Goal: Task Accomplishment & Management: Manage account settings

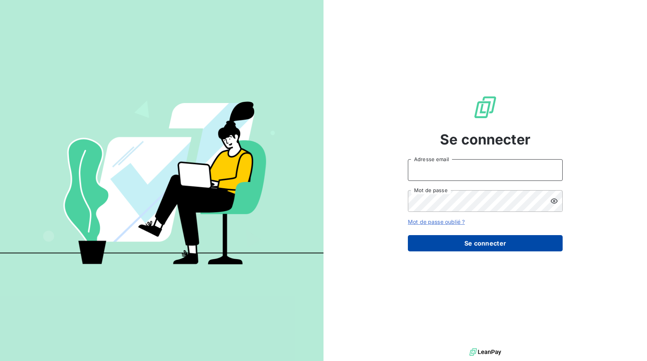
type input "[EMAIL_ADDRESS][DOMAIN_NAME]"
click at [475, 245] on button "Se connecter" at bounding box center [485, 243] width 155 height 16
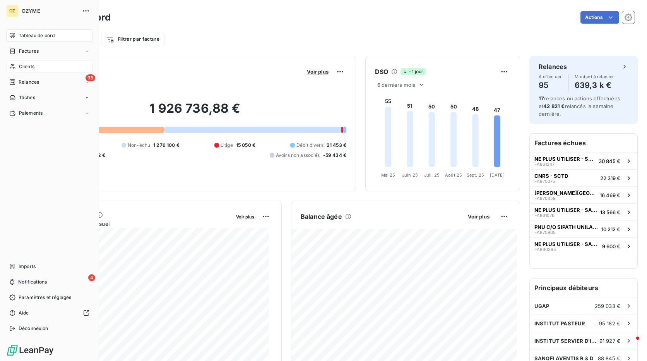
click at [40, 65] on div "Clients" at bounding box center [49, 66] width 86 height 12
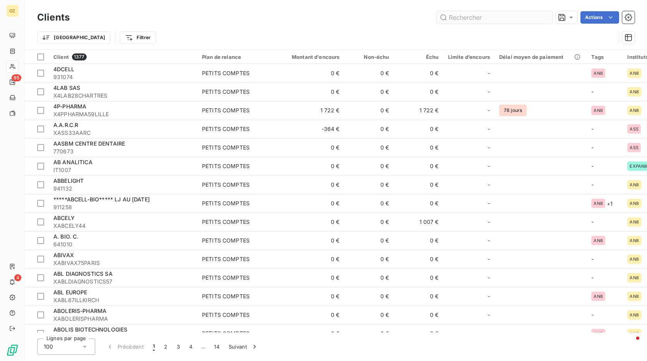
click at [461, 17] on input "text" at bounding box center [494, 17] width 116 height 12
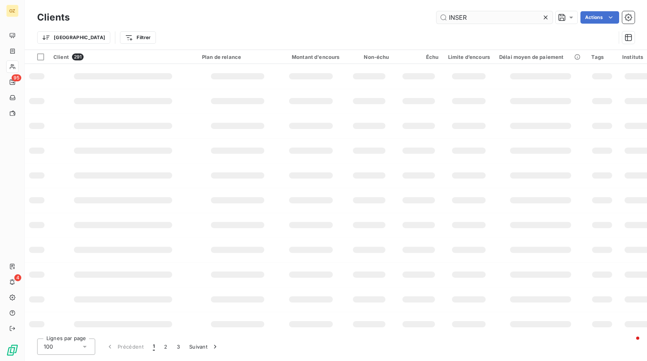
type input "INSERM"
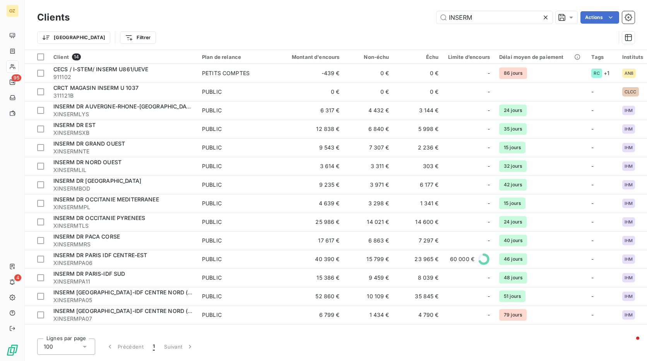
drag, startPoint x: 486, startPoint y: 17, endPoint x: 418, endPoint y: 14, distance: 67.8
click at [418, 14] on div "INSERM Actions" at bounding box center [357, 17] width 556 height 12
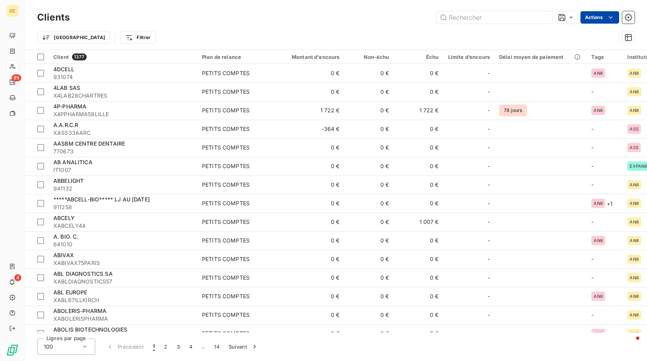
click at [594, 17] on html "OZ 95 4 Clients Actions Trier Filtrer Client 1377 Plan de relance Montant d'enc…" at bounding box center [323, 180] width 647 height 361
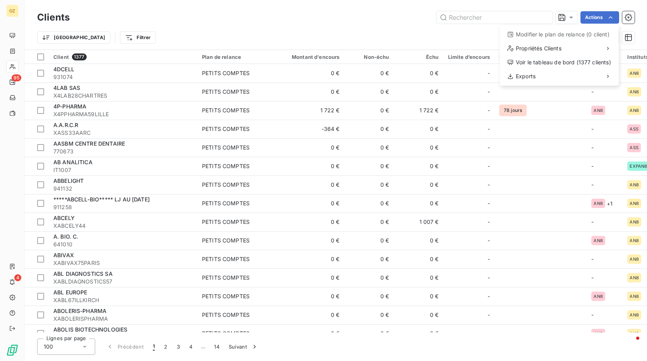
click at [7, 34] on html "OZ 95 4 Clients Actions Modifier le plan de relance (0 client) Propriétés Clien…" at bounding box center [323, 180] width 647 height 361
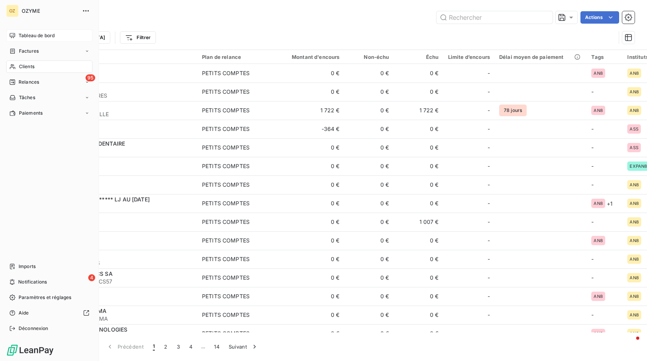
click at [14, 34] on icon at bounding box center [12, 35] width 6 height 6
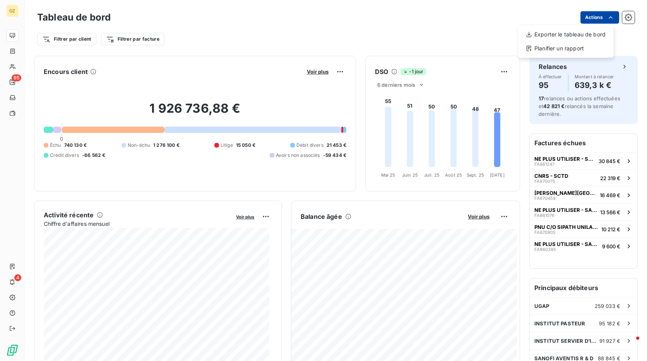
click at [592, 19] on html "OZ 95 4 Tableau de bord Actions Exporter le tableau de bord Planifier un rappor…" at bounding box center [323, 180] width 647 height 361
click at [469, 31] on html "OZ 95 4 Tableau de bord Actions Exporter le tableau de bord Planifier un rappor…" at bounding box center [323, 180] width 647 height 361
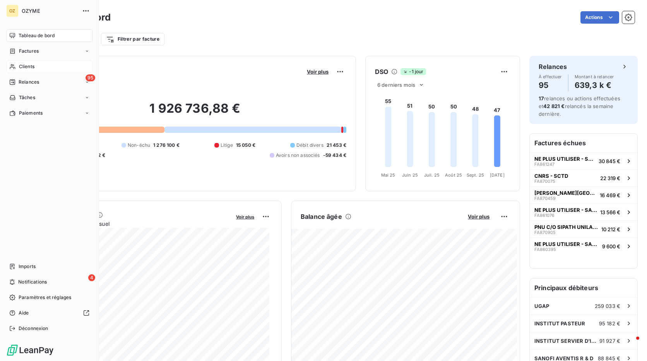
click at [44, 66] on div "Clients" at bounding box center [49, 66] width 86 height 12
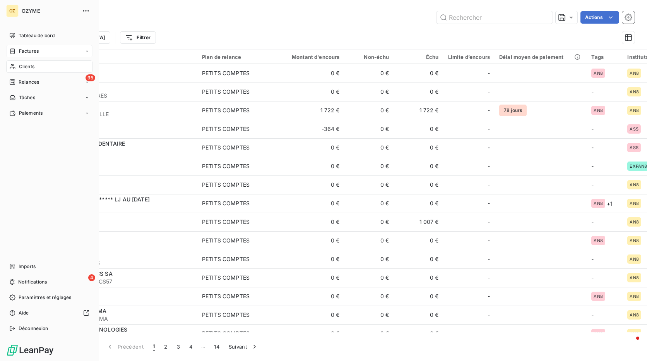
click at [19, 49] on span "Factures" at bounding box center [29, 51] width 20 height 7
click at [47, 67] on div "Factures" at bounding box center [53, 66] width 77 height 12
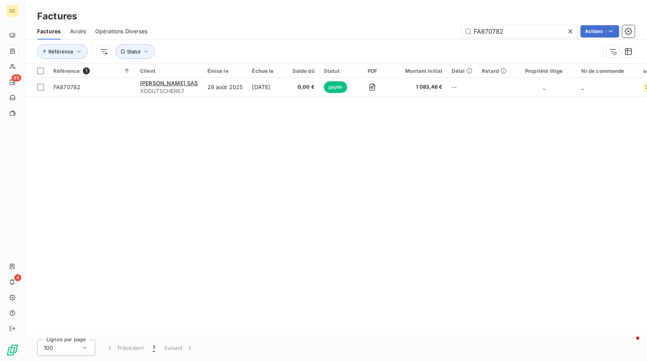
click at [570, 27] on icon at bounding box center [570, 31] width 8 height 8
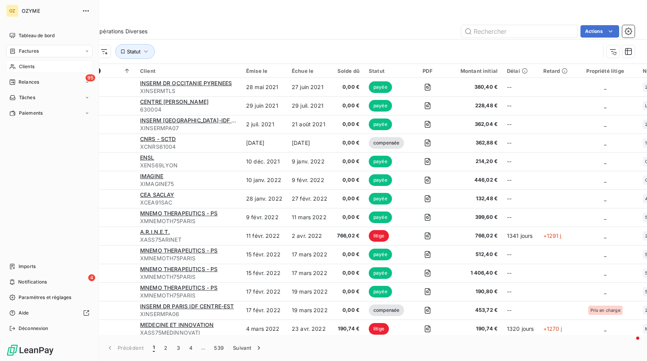
click at [36, 66] on div "Clients" at bounding box center [49, 66] width 86 height 12
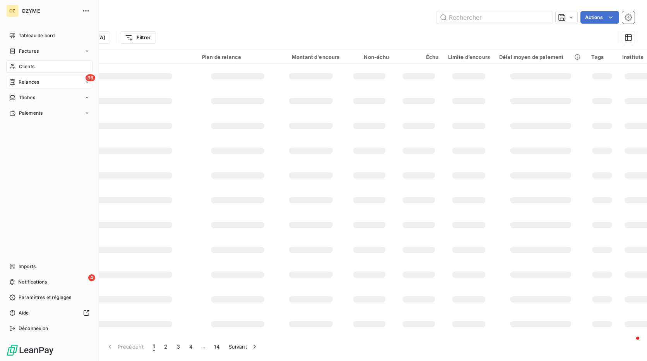
click at [76, 81] on div "95 Relances" at bounding box center [49, 82] width 86 height 12
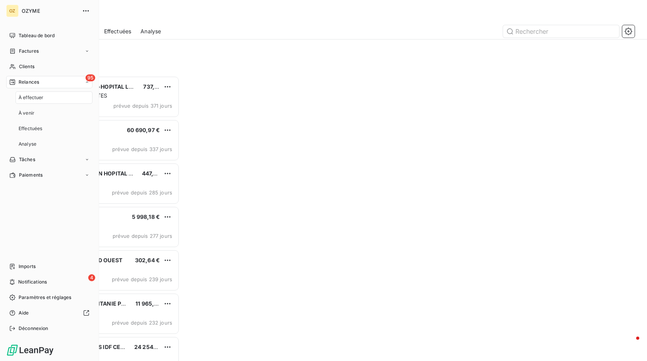
scroll to position [279, 137]
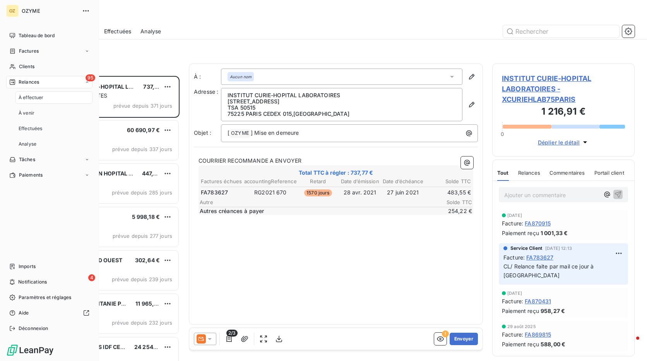
click at [46, 228] on div "Tableau de bord Factures Clients 95 Relances À effectuer À venir Effectuées Ana…" at bounding box center [49, 181] width 86 height 305
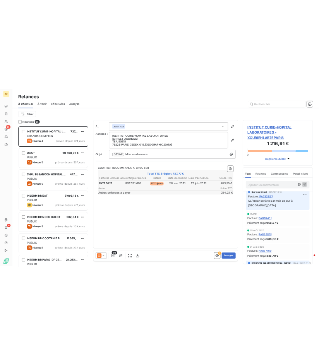
scroll to position [0, 0]
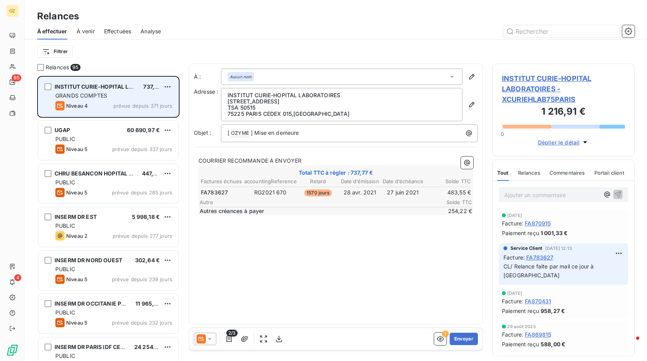
click at [110, 98] on div "GRANDS COMPTES" at bounding box center [113, 96] width 117 height 8
click at [110, 94] on div "GRANDS COMPTES" at bounding box center [113, 96] width 117 height 8
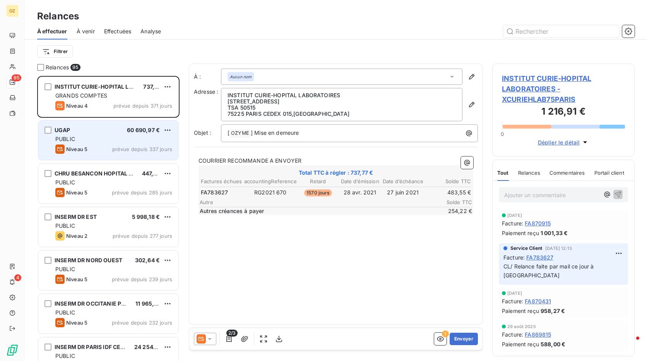
click at [124, 139] on div "PUBLIC" at bounding box center [113, 139] width 117 height 8
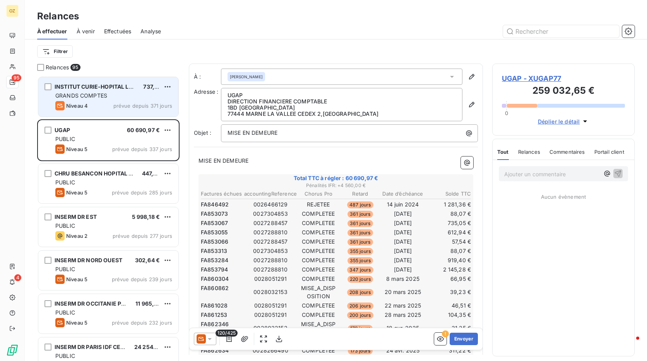
click at [112, 108] on div "Niveau 4 prévue depuis 371 jours" at bounding box center [113, 105] width 117 height 9
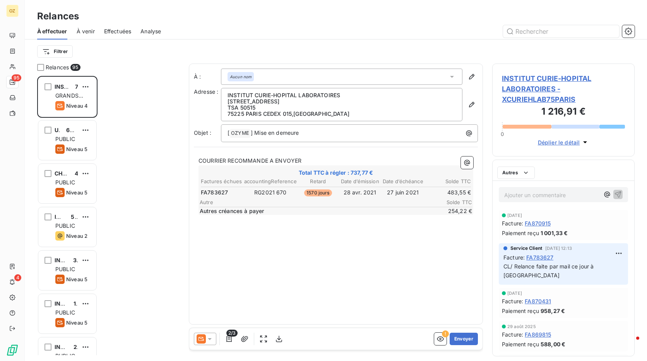
scroll to position [279, 137]
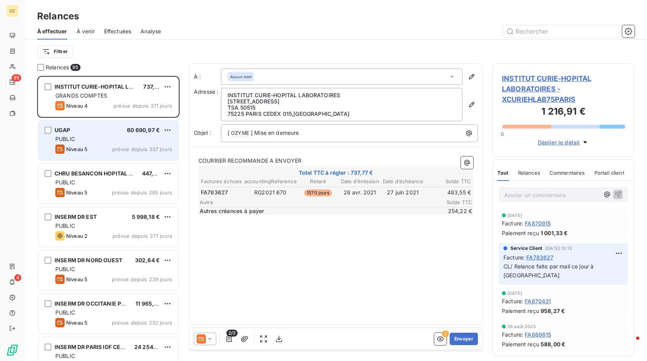
click at [116, 137] on div "PUBLIC" at bounding box center [113, 139] width 117 height 8
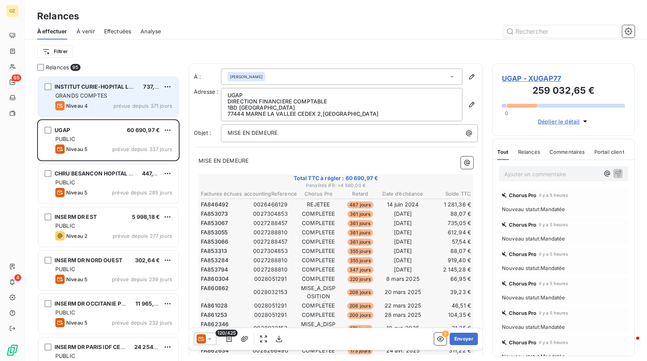
click at [120, 103] on span "prévue depuis 371 jours" at bounding box center [142, 106] width 59 height 6
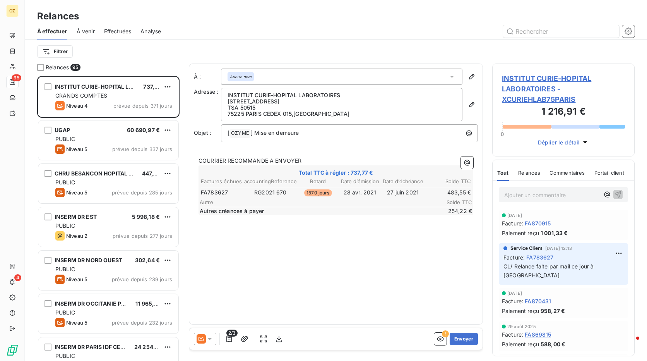
click at [218, 191] on span "FA783627" at bounding box center [214, 192] width 27 height 8
drag, startPoint x: 230, startPoint y: 191, endPoint x: 202, endPoint y: 192, distance: 27.9
click at [202, 192] on td "FA783627" at bounding box center [221, 192] width 43 height 9
drag, startPoint x: 227, startPoint y: 192, endPoint x: 202, endPoint y: 193, distance: 25.9
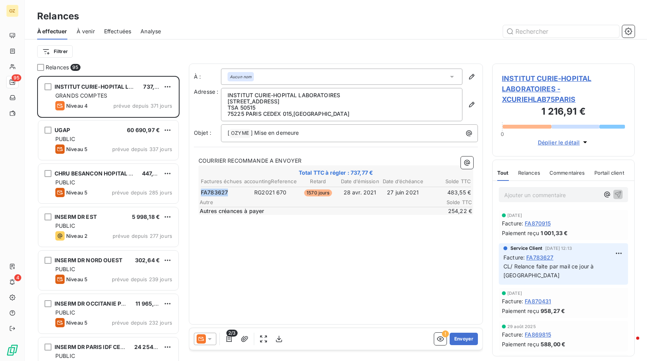
click at [202, 193] on td "FA783627" at bounding box center [221, 192] width 43 height 9
drag, startPoint x: 227, startPoint y: 192, endPoint x: 203, endPoint y: 193, distance: 24.8
click at [203, 193] on td "FA783627" at bounding box center [221, 192] width 43 height 9
click at [214, 191] on span "FA783627" at bounding box center [214, 192] width 27 height 8
drag, startPoint x: 229, startPoint y: 193, endPoint x: 201, endPoint y: 193, distance: 27.5
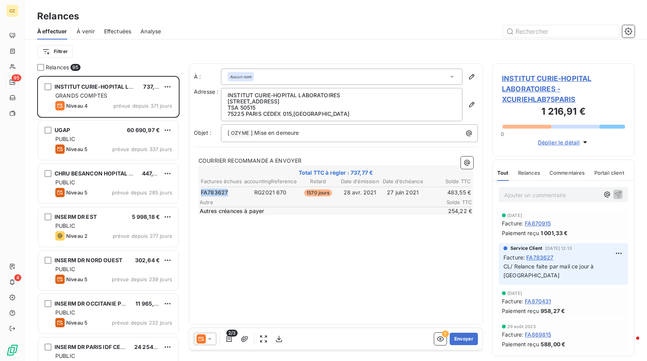
click at [201, 193] on td "FA783627" at bounding box center [221, 192] width 43 height 9
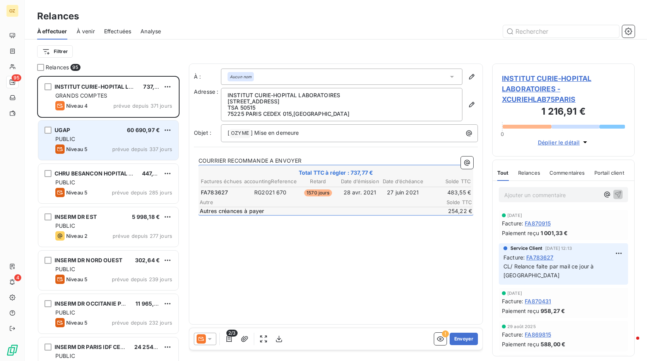
click at [120, 150] on span "prévue depuis 337 jours" at bounding box center [142, 149] width 60 height 6
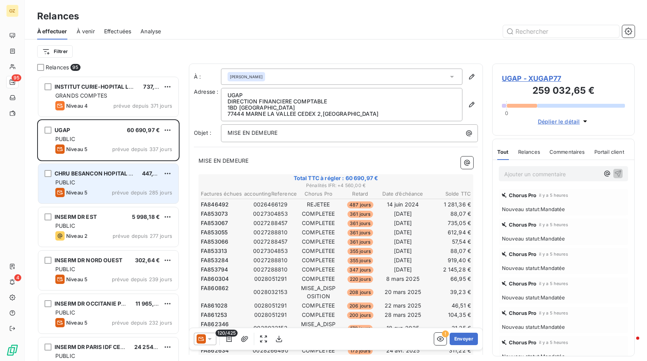
click at [105, 187] on div "CHRU BESANCON HOPITAL [PERSON_NAME] 447,16 € PUBLIC Niveau 5 prévue depuis 285 …" at bounding box center [108, 183] width 140 height 39
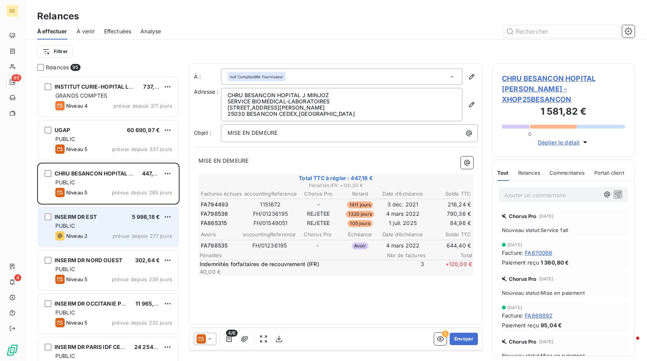
click at [116, 222] on div "PUBLIC" at bounding box center [113, 226] width 117 height 8
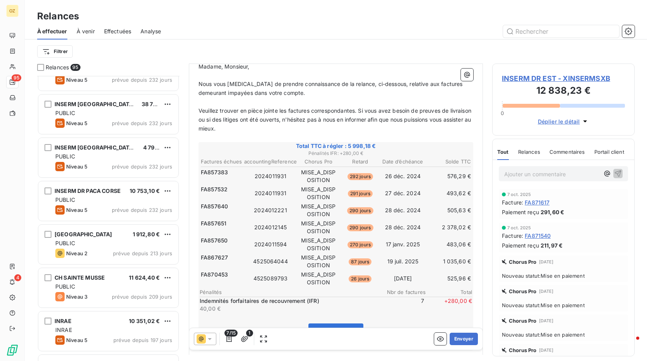
scroll to position [233, 0]
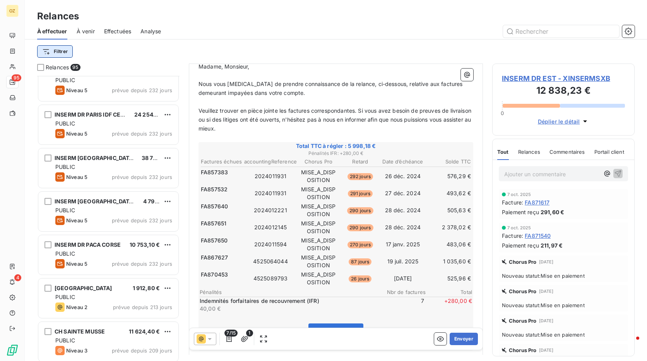
click at [57, 49] on html "OZ 95 4 Relances À effectuer À venir Effectuées Analyse Filtrer Relances 95 INS…" at bounding box center [323, 180] width 647 height 361
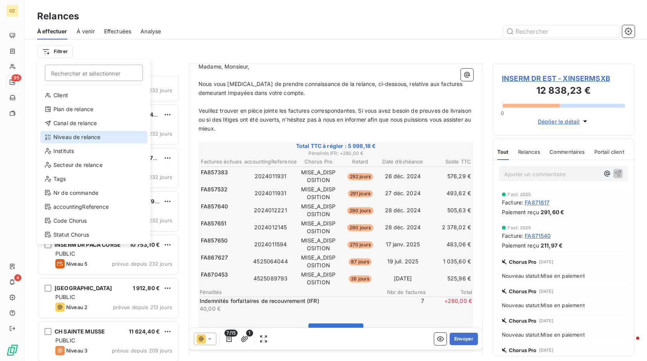
click at [76, 135] on div "Niveau de relance" at bounding box center [93, 137] width 107 height 12
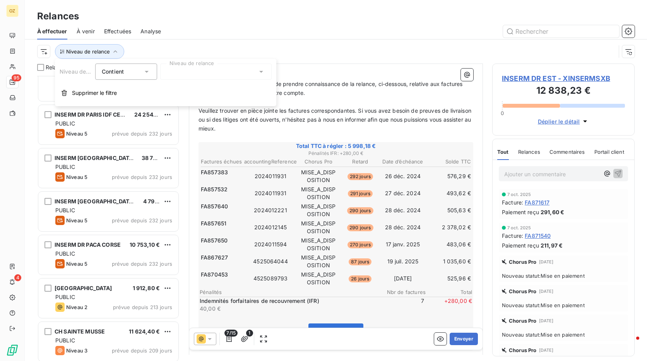
click at [192, 66] on div at bounding box center [215, 71] width 111 height 16
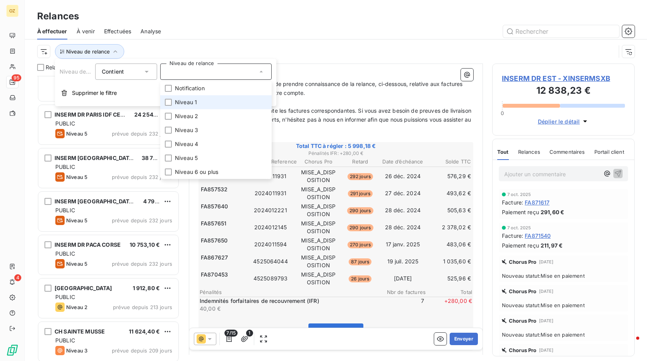
click at [187, 101] on span "Niveau 1" at bounding box center [186, 102] width 22 height 8
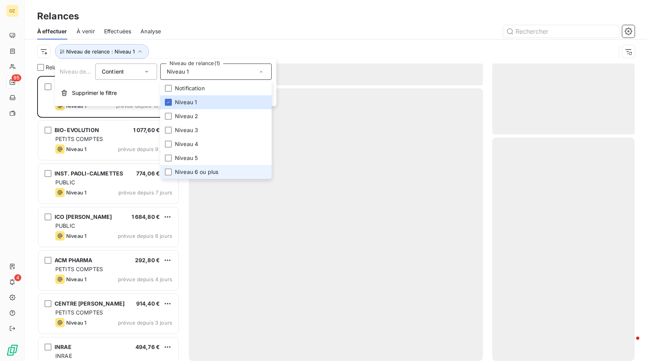
scroll to position [279, 137]
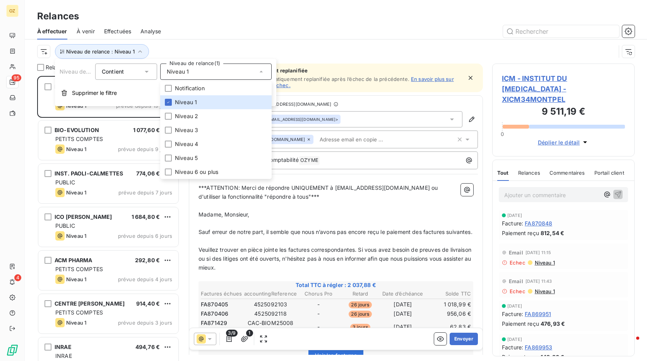
click at [381, 41] on div "Niveau de relance : Niveau 1" at bounding box center [335, 51] width 597 height 24
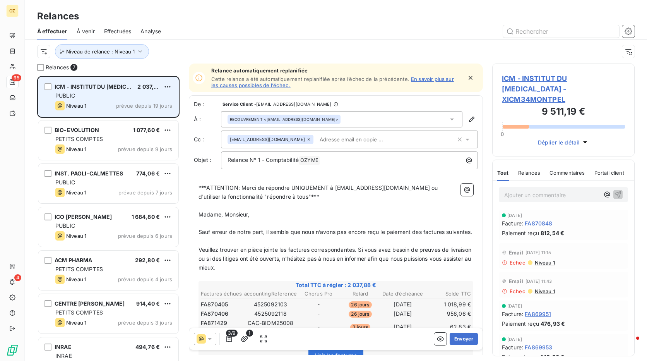
click at [120, 103] on span "prévue depuis 19 jours" at bounding box center [144, 106] width 56 height 6
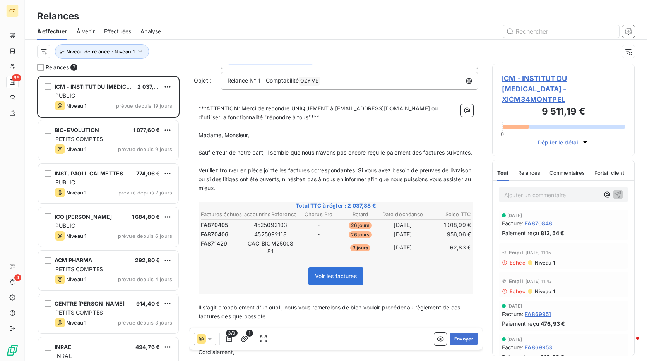
scroll to position [116, 0]
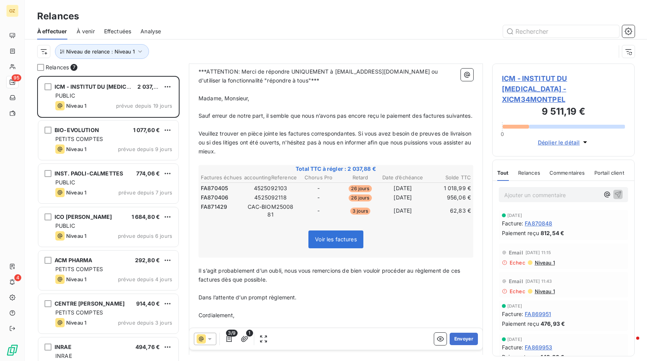
click at [219, 192] on span "FA870405" at bounding box center [214, 188] width 27 height 8
copy span "FA870405"
click at [219, 192] on span "FA870405" at bounding box center [214, 188] width 27 height 8
click at [217, 192] on span "FA870405" at bounding box center [214, 188] width 27 height 8
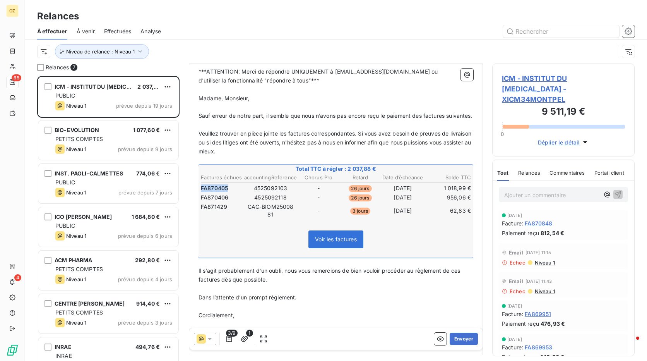
click at [217, 192] on span "FA870405" at bounding box center [214, 188] width 27 height 8
copy span "FA870405"
drag, startPoint x: 211, startPoint y: 201, endPoint x: 214, endPoint y: 198, distance: 4.7
click at [211, 192] on td "FA870405" at bounding box center [221, 188] width 43 height 9
click at [215, 192] on span "FA870405" at bounding box center [214, 188] width 27 height 8
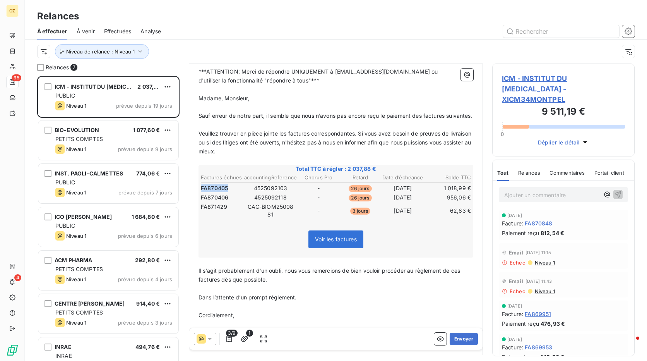
click at [215, 192] on span "FA870405" at bounding box center [214, 188] width 27 height 8
copy span "FA870405"
click at [226, 192] on span "FA870405" at bounding box center [214, 188] width 27 height 8
click at [256, 192] on td "4525092103" at bounding box center [270, 188] width 53 height 9
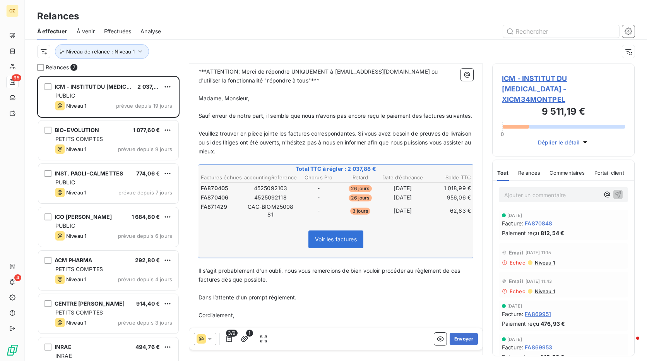
click at [272, 192] on td "4525092103" at bounding box center [270, 188] width 53 height 9
copy td "4525092103"
click at [215, 192] on span "FA870405" at bounding box center [214, 188] width 27 height 8
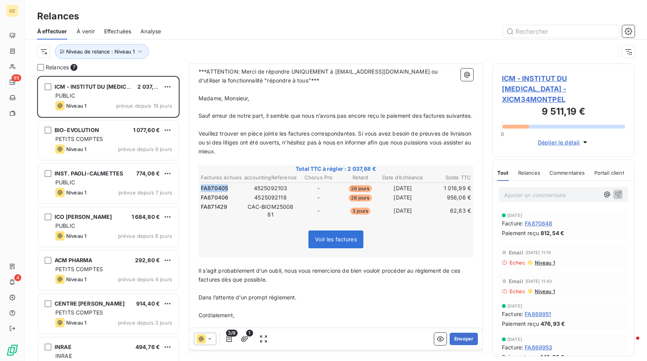
copy span "FA870405"
click at [276, 192] on td "4525092103" at bounding box center [270, 188] width 53 height 9
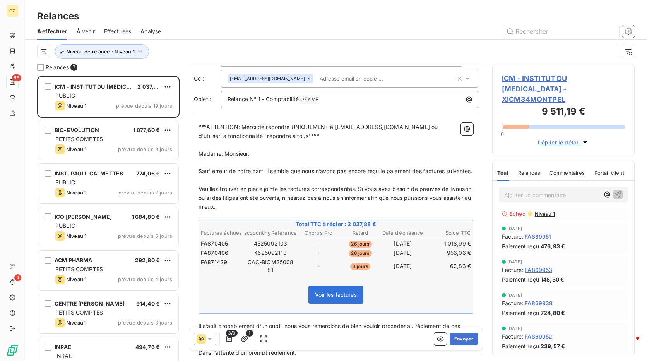
scroll to position [78, 0]
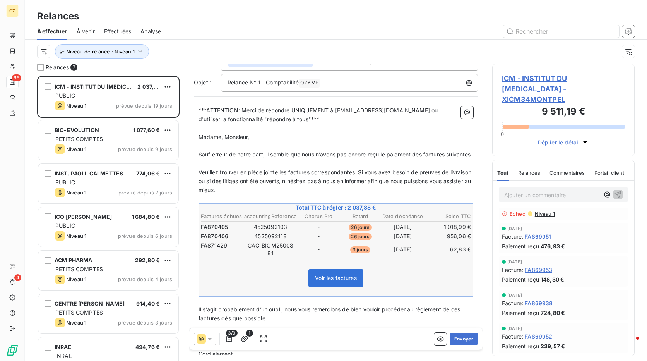
drag, startPoint x: 313, startPoint y: 234, endPoint x: 339, endPoint y: 235, distance: 26.4
click at [330, 231] on td "-" at bounding box center [318, 226] width 41 height 9
drag, startPoint x: 311, startPoint y: 239, endPoint x: 332, endPoint y: 246, distance: 21.9
click at [337, 244] on tbody "FA870405 4525092103 - 26 jours [DATE] 1 018,99 € FA870406 4525092118 - 26 jours…" at bounding box center [335, 239] width 271 height 37
click at [312, 240] on td "-" at bounding box center [318, 236] width 41 height 9
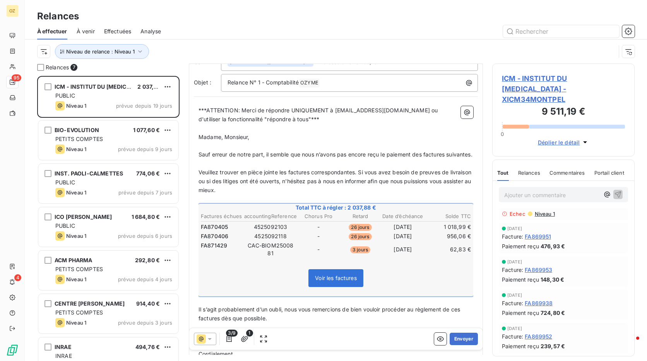
click at [323, 257] on td "-" at bounding box center [318, 249] width 41 height 16
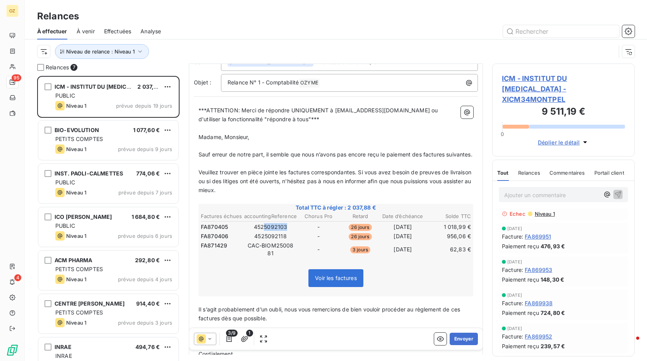
drag, startPoint x: 263, startPoint y: 236, endPoint x: 288, endPoint y: 234, distance: 24.8
click at [288, 231] on td "4525092103" at bounding box center [270, 226] width 53 height 9
drag, startPoint x: 265, startPoint y: 241, endPoint x: 308, endPoint y: 245, distance: 42.3
click at [307, 240] on tr "FA870406 4525092118 - 26 jours [DATE] 956,06 €" at bounding box center [335, 236] width 271 height 9
drag, startPoint x: 259, startPoint y: 254, endPoint x: 303, endPoint y: 257, distance: 43.8
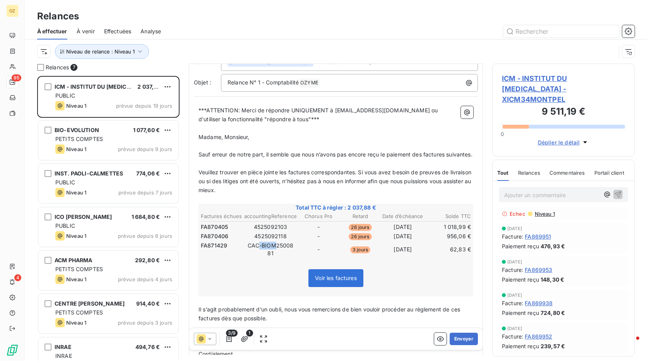
click at [298, 256] on tr "FA871429 CAC-BIOM2500881 - 3 jours [DATE] 62,83 €" at bounding box center [335, 249] width 271 height 16
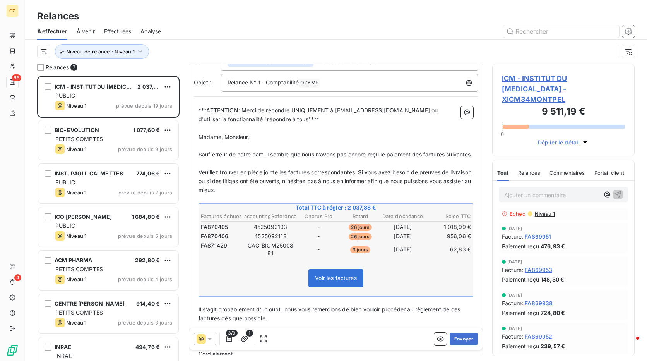
click at [272, 257] on td "CAC-BIOM2500881" at bounding box center [270, 249] width 53 height 16
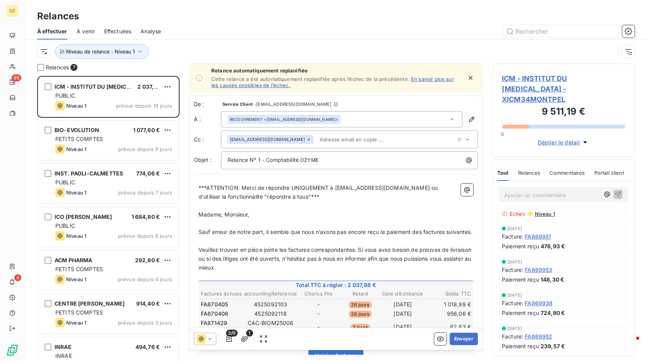
scroll to position [0, 0]
click at [321, 229] on span "Sauf erreur de notre part, il semble que nous n’avons pas encore reçu le paieme…" at bounding box center [335, 231] width 274 height 7
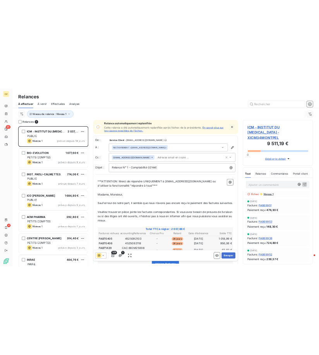
scroll to position [78, 0]
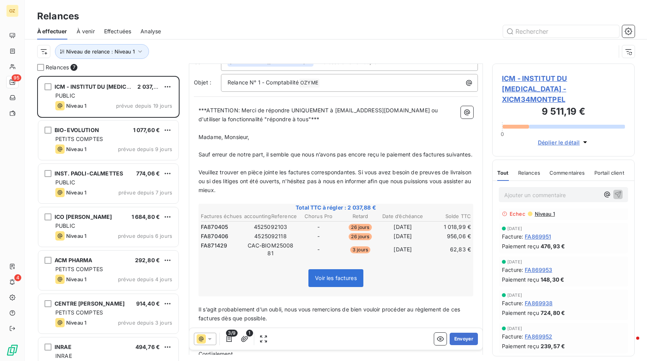
click at [218, 231] on span "FA870405" at bounding box center [214, 227] width 27 height 8
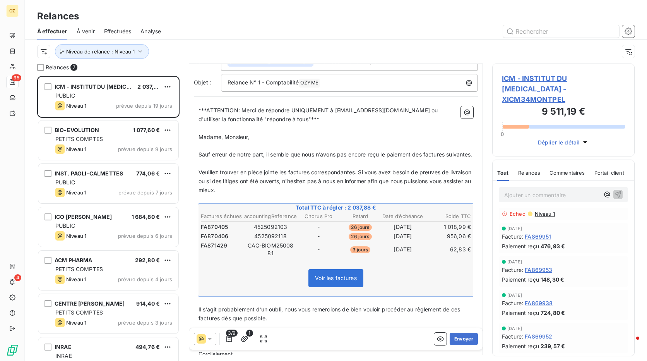
click at [221, 231] on span "FA870405" at bounding box center [214, 227] width 27 height 8
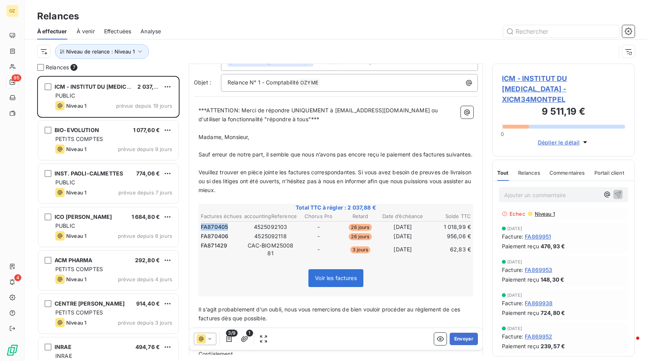
copy span "FA870405"
click at [217, 231] on span "FA870405" at bounding box center [214, 227] width 27 height 8
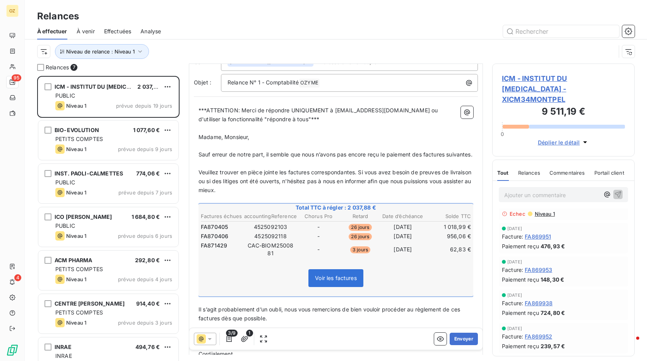
click at [217, 231] on span "FA870405" at bounding box center [214, 227] width 27 height 8
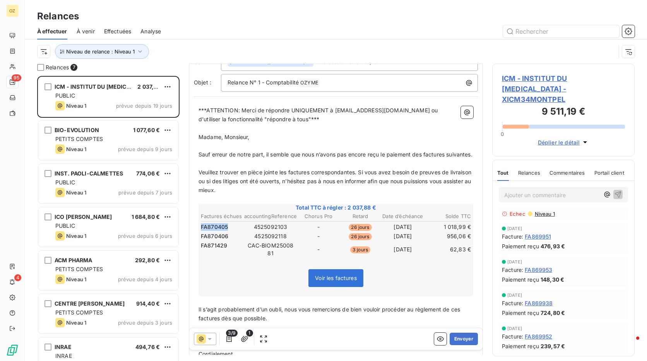
copy span "FA870405"
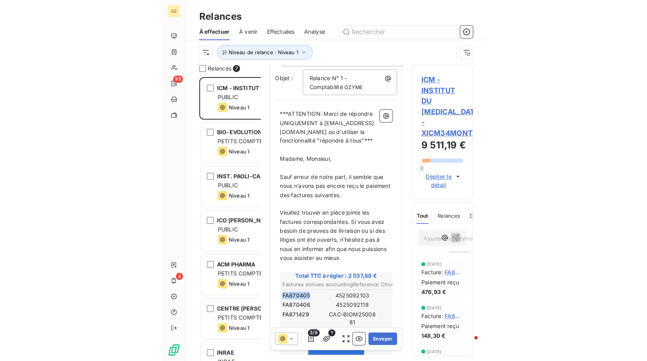
scroll to position [77, 0]
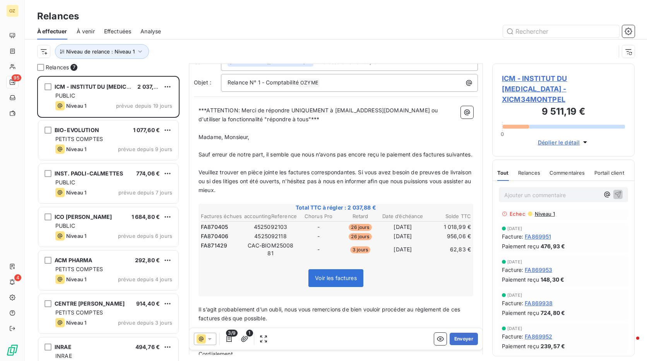
click at [266, 231] on td "4525092103" at bounding box center [270, 226] width 53 height 9
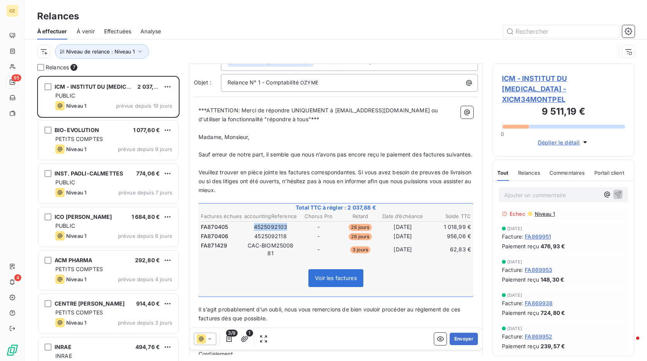
click at [266, 231] on td "4525092103" at bounding box center [270, 226] width 53 height 9
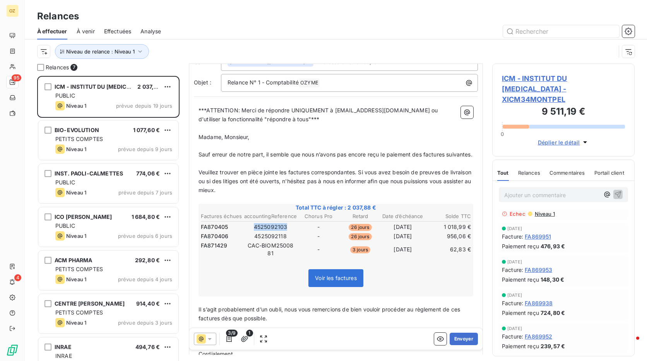
copy td "4525092103"
click at [271, 240] on td "4525092118" at bounding box center [270, 236] width 53 height 9
copy td "4525092118"
click at [209, 240] on span "FA870406" at bounding box center [214, 236] width 27 height 8
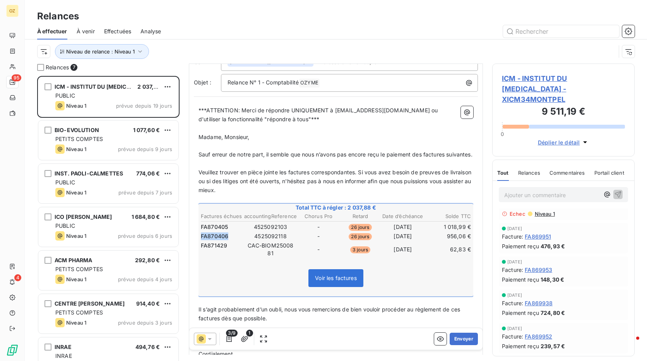
click at [209, 240] on span "FA870406" at bounding box center [214, 236] width 27 height 8
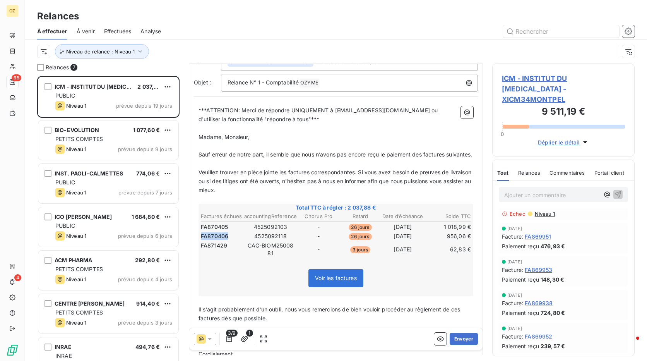
copy span "FA870406"
click at [270, 240] on td "4525092118" at bounding box center [270, 236] width 53 height 9
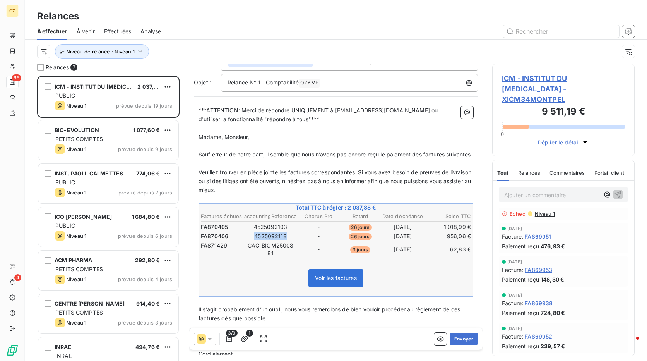
click at [270, 240] on td "4525092118" at bounding box center [270, 236] width 53 height 9
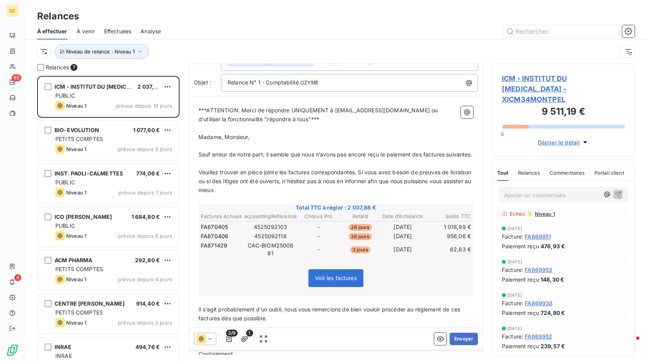
click at [208, 249] on span "FA871429" at bounding box center [214, 245] width 26 height 8
drag, startPoint x: 245, startPoint y: 253, endPoint x: 292, endPoint y: 260, distance: 47.7
click at [292, 257] on td "CAC-BIOM2500881" at bounding box center [270, 249] width 53 height 16
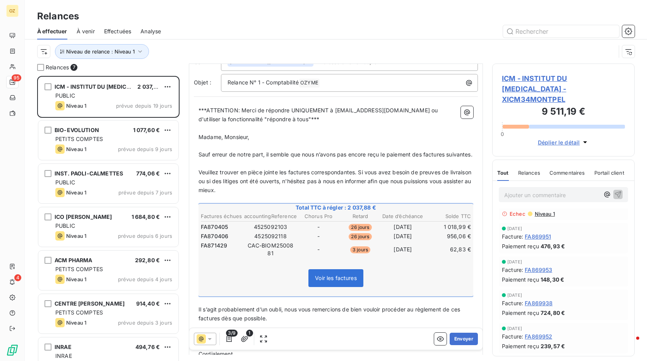
click at [267, 254] on td "CAC-BIOM2500881" at bounding box center [270, 249] width 53 height 16
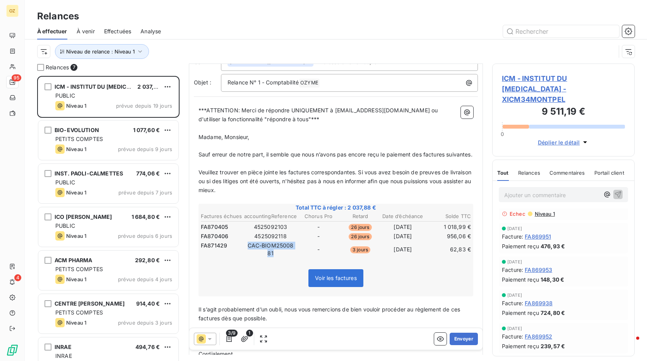
drag, startPoint x: 246, startPoint y: 253, endPoint x: 284, endPoint y: 260, distance: 39.0
click at [284, 257] on td "CAC-BIOM2500881" at bounding box center [270, 249] width 53 height 16
drag, startPoint x: 247, startPoint y: 252, endPoint x: 290, endPoint y: 256, distance: 43.5
click at [290, 256] on td "CAC-BIOM2500881" at bounding box center [270, 249] width 53 height 16
drag, startPoint x: 265, startPoint y: 256, endPoint x: 254, endPoint y: 256, distance: 10.8
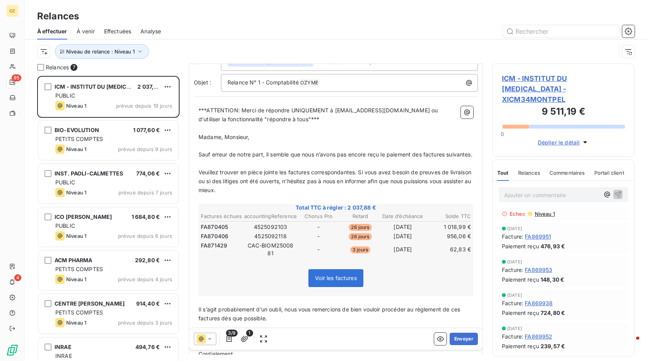
click at [265, 256] on td "CAC-BIOM2500881" at bounding box center [270, 249] width 53 height 16
drag, startPoint x: 245, startPoint y: 253, endPoint x: 294, endPoint y: 255, distance: 49.6
click at [294, 255] on td "CAC-BIOM2500881" at bounding box center [270, 249] width 53 height 16
drag, startPoint x: 292, startPoint y: 255, endPoint x: 246, endPoint y: 254, distance: 46.4
click at [246, 254] on td "CAC-BIOM2500881" at bounding box center [270, 249] width 53 height 16
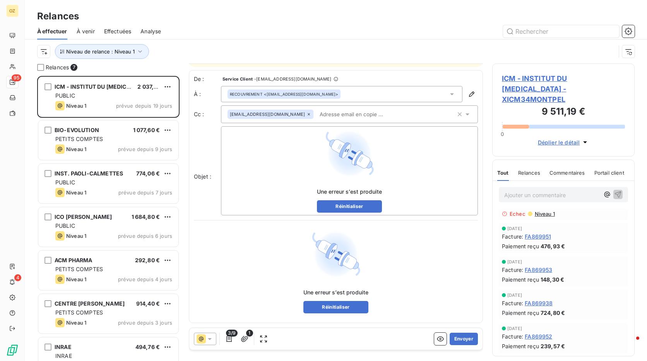
scroll to position [26, 0]
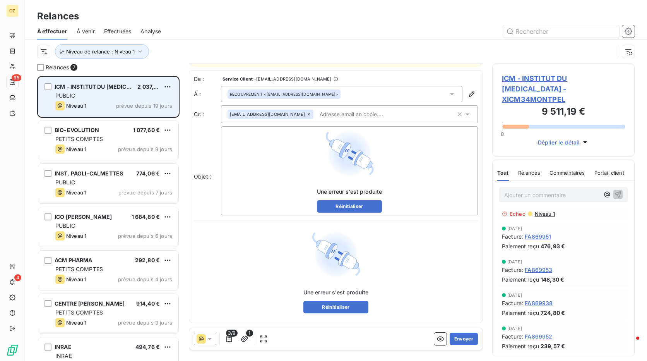
click at [113, 103] on div "Niveau 1 prévue depuis 19 jours" at bounding box center [113, 105] width 117 height 9
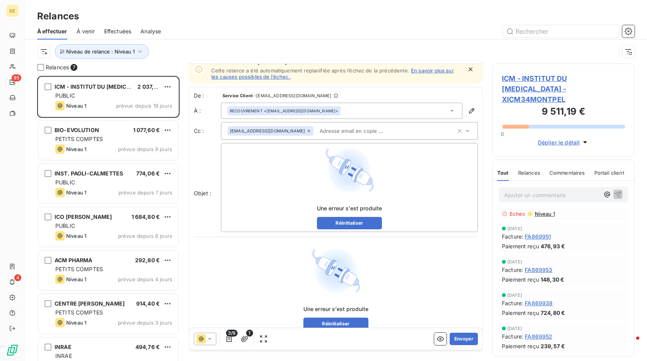
scroll to position [0, 0]
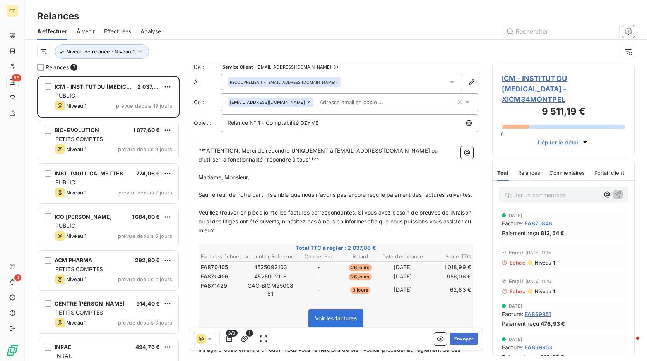
scroll to position [116, 0]
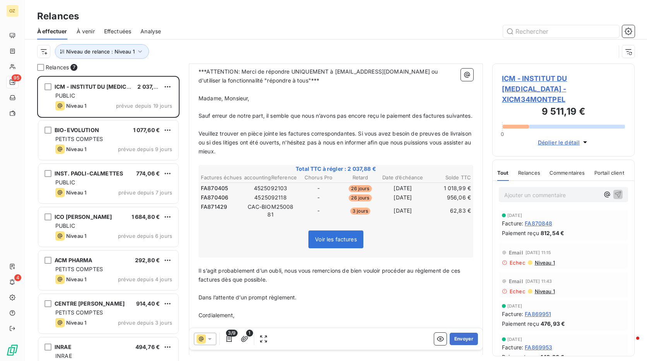
click at [263, 192] on td "4525092103" at bounding box center [270, 188] width 53 height 9
click at [214, 192] on span "FA870405" at bounding box center [214, 188] width 27 height 8
copy span "FA870405"
click at [278, 192] on td "4525092103" at bounding box center [270, 188] width 53 height 9
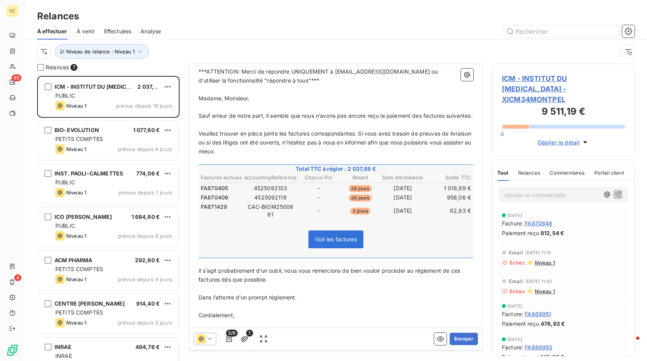
click at [277, 192] on td "4525092103" at bounding box center [270, 188] width 53 height 9
click at [271, 192] on td "4525092103" at bounding box center [270, 188] width 53 height 9
click at [272, 192] on td "4525092103" at bounding box center [270, 188] width 53 height 9
copy td "4525092103"
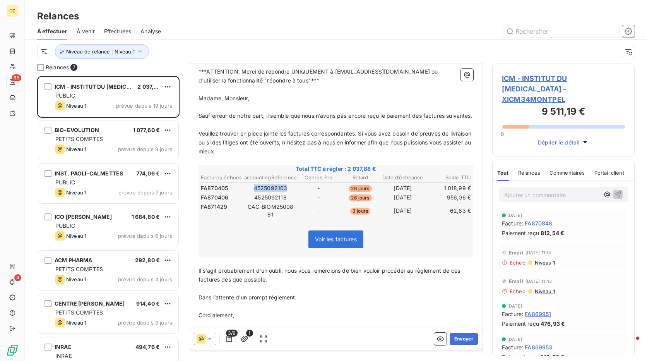
click at [272, 192] on td "4525092103" at bounding box center [270, 188] width 53 height 9
drag, startPoint x: 287, startPoint y: 205, endPoint x: 279, endPoint y: 204, distance: 7.4
click at [287, 202] on td "4525092118" at bounding box center [270, 197] width 53 height 9
click at [267, 202] on td "4525092118" at bounding box center [270, 197] width 53 height 9
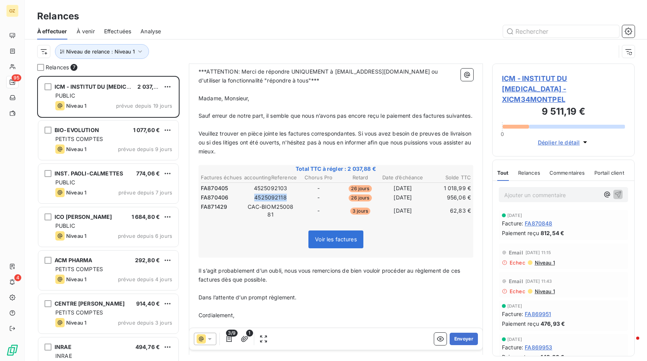
copy td "4525092118"
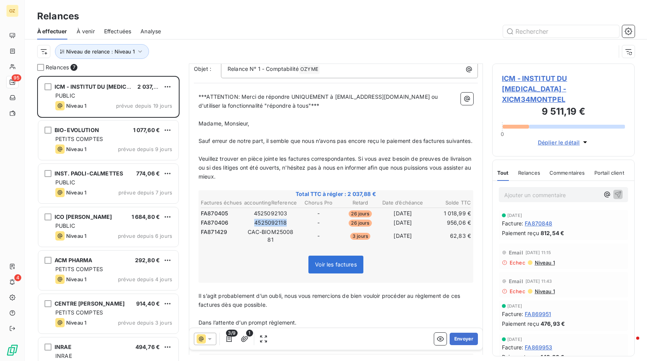
scroll to position [78, 0]
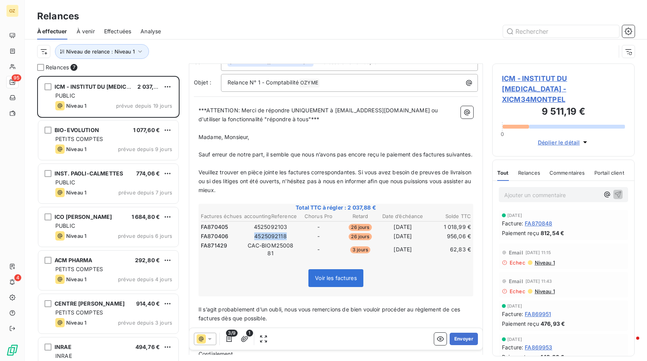
click at [532, 76] on span "ICM - INSTITUT DU [MEDICAL_DATA] - XICM34MONTPEL" at bounding box center [563, 88] width 123 height 31
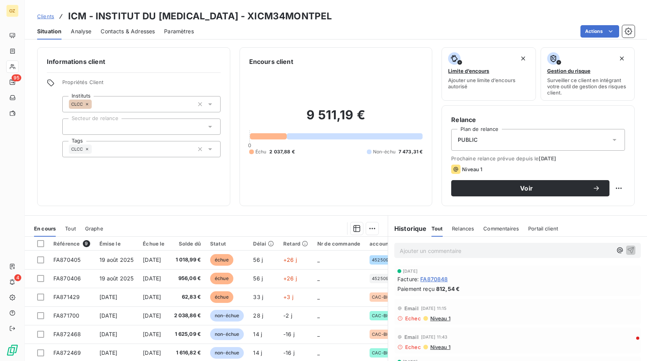
click at [479, 140] on div "PUBLIC" at bounding box center [538, 140] width 174 height 22
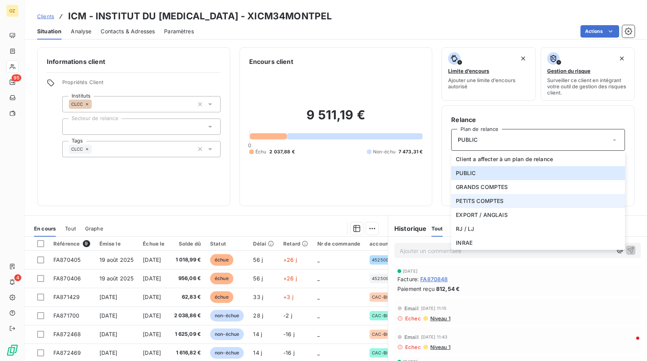
click at [490, 202] on span "PETITS COMPTES" at bounding box center [480, 201] width 48 height 8
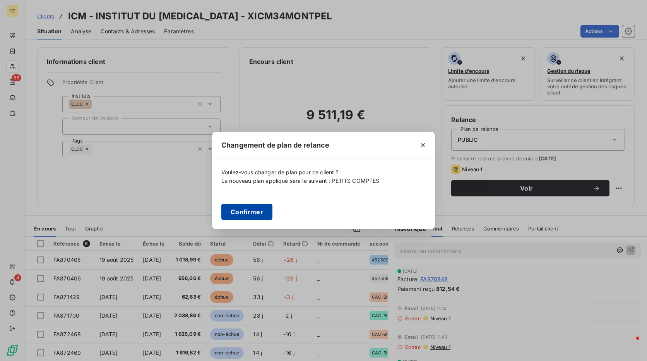
click at [236, 213] on button "Confirmer" at bounding box center [246, 211] width 51 height 16
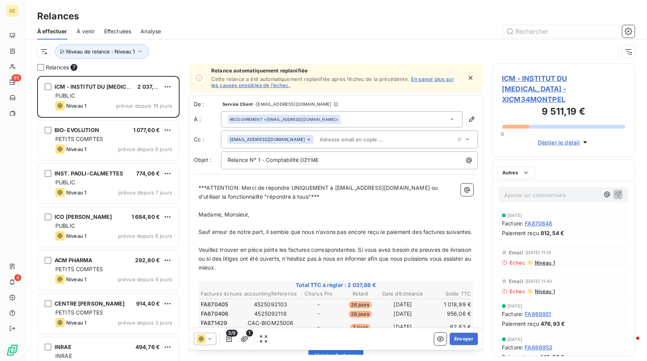
scroll to position [279, 137]
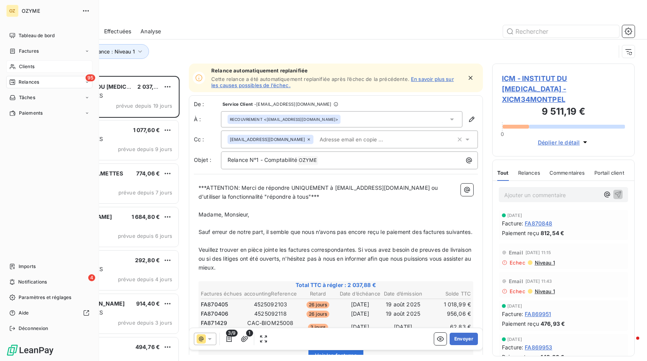
click at [30, 64] on span "Clients" at bounding box center [26, 66] width 15 height 7
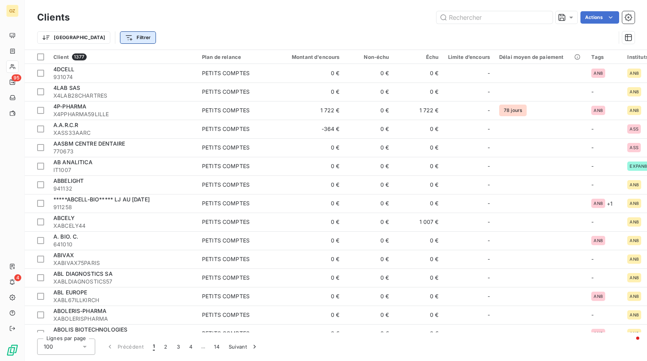
click at [97, 34] on html "OZ 95 4 Clients Actions Trier Filtrer Client 1377 Plan de relance Montant d'enc…" at bounding box center [323, 180] width 647 height 361
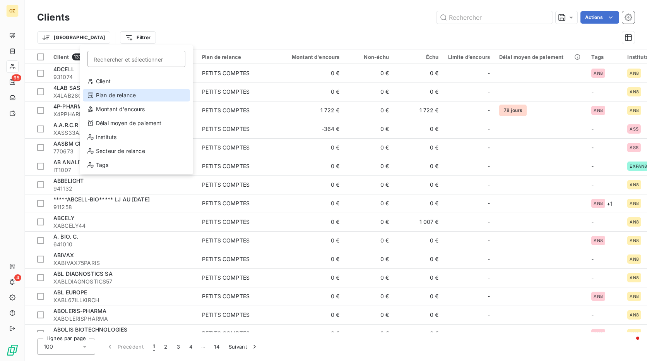
click at [128, 94] on div "Plan de relance" at bounding box center [136, 95] width 107 height 12
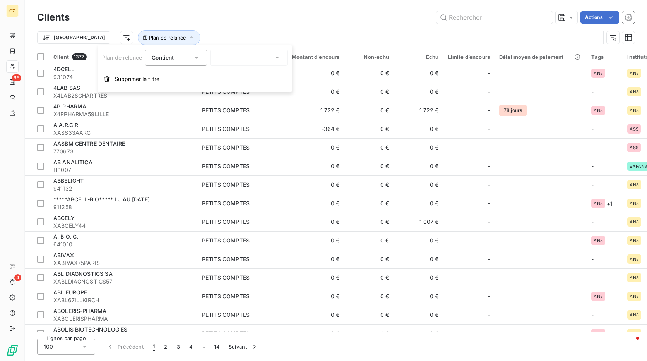
click at [220, 61] on div at bounding box center [248, 58] width 77 height 16
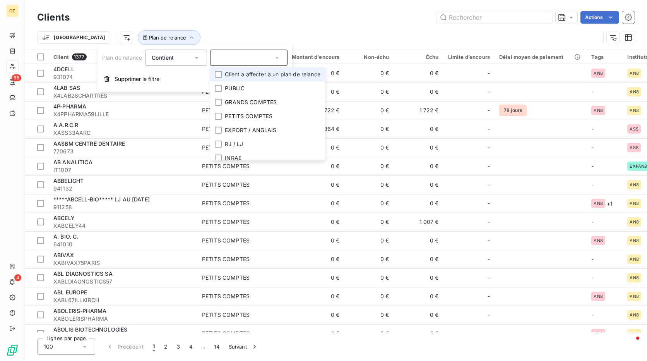
click at [269, 75] on span "Client a affecter à un plan de relance" at bounding box center [273, 74] width 96 height 8
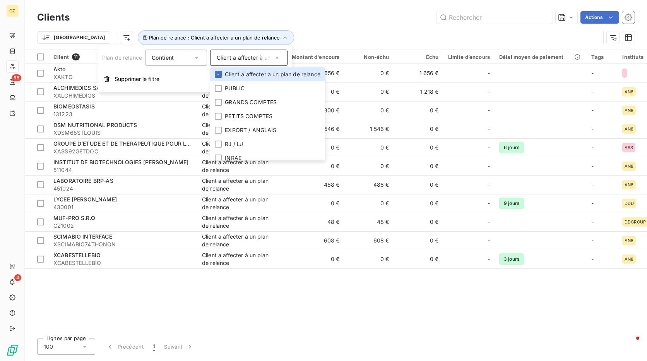
click at [368, 5] on div "Clients Actions Trier Plan de relance : Client a affecter à un plan de relance" at bounding box center [336, 25] width 622 height 50
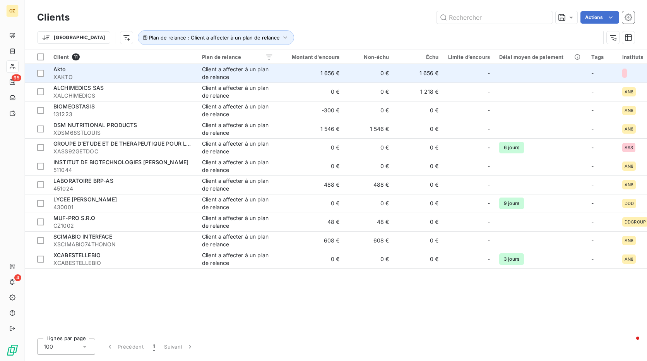
click at [388, 71] on td "0 €" at bounding box center [369, 73] width 50 height 19
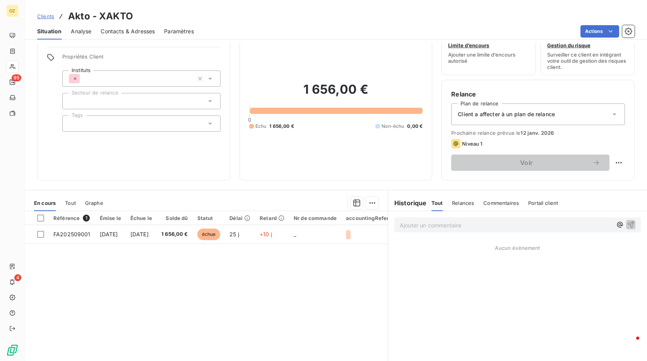
scroll to position [39, 0]
